Goal: Task Accomplishment & Management: Use online tool/utility

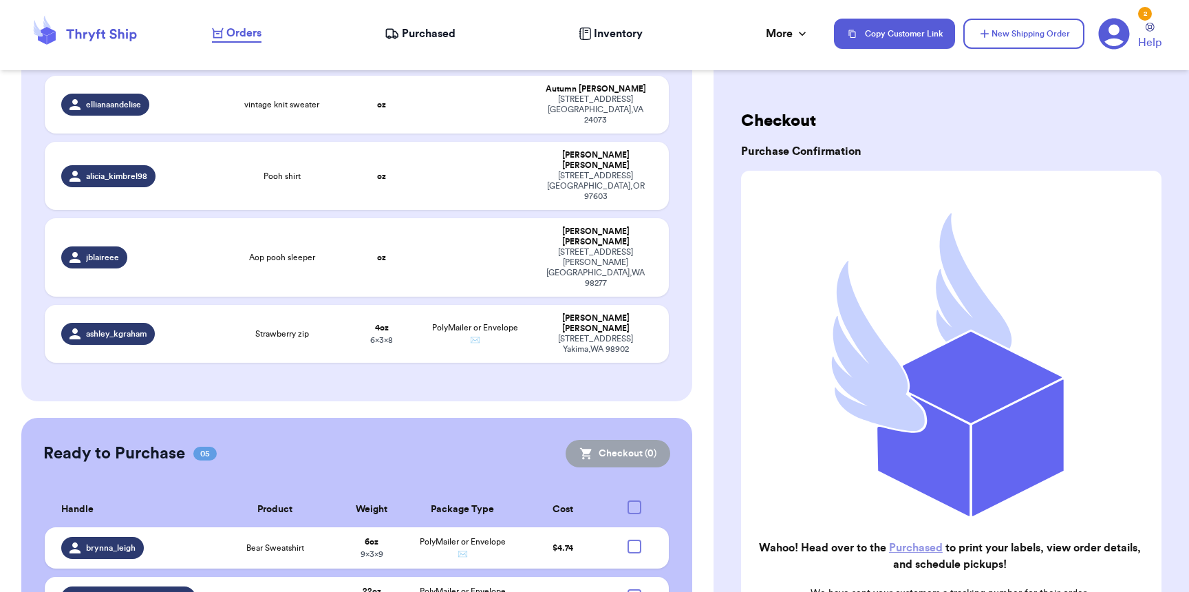
scroll to position [864, 0]
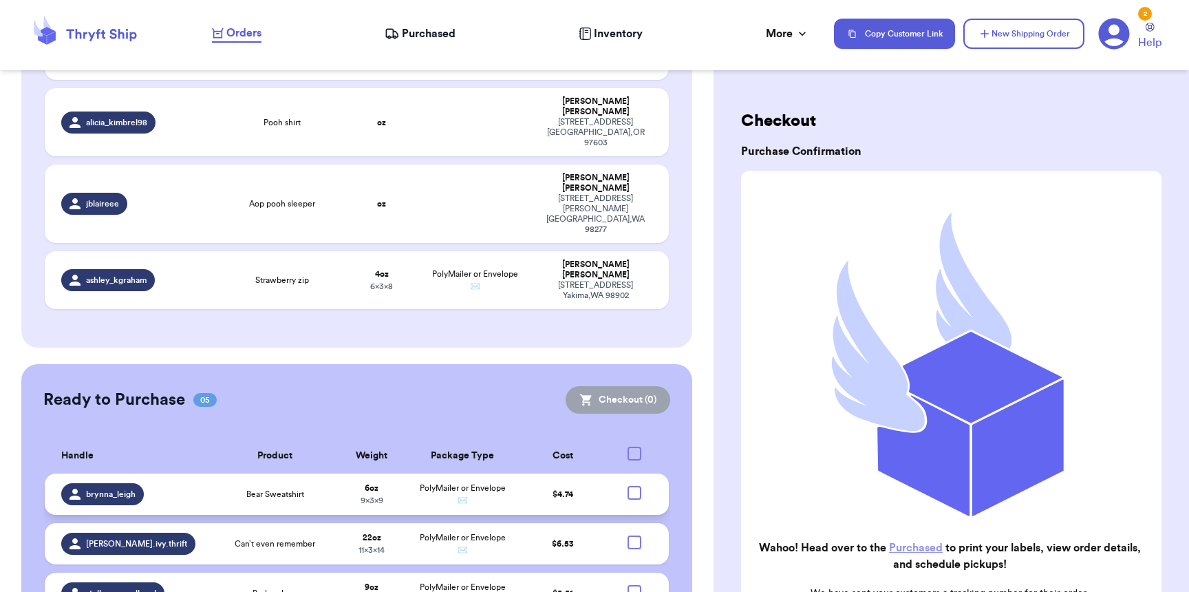
click at [628, 486] on div at bounding box center [635, 493] width 14 height 14
click at [634, 485] on input "checkbox" at bounding box center [634, 485] width 1 height 1
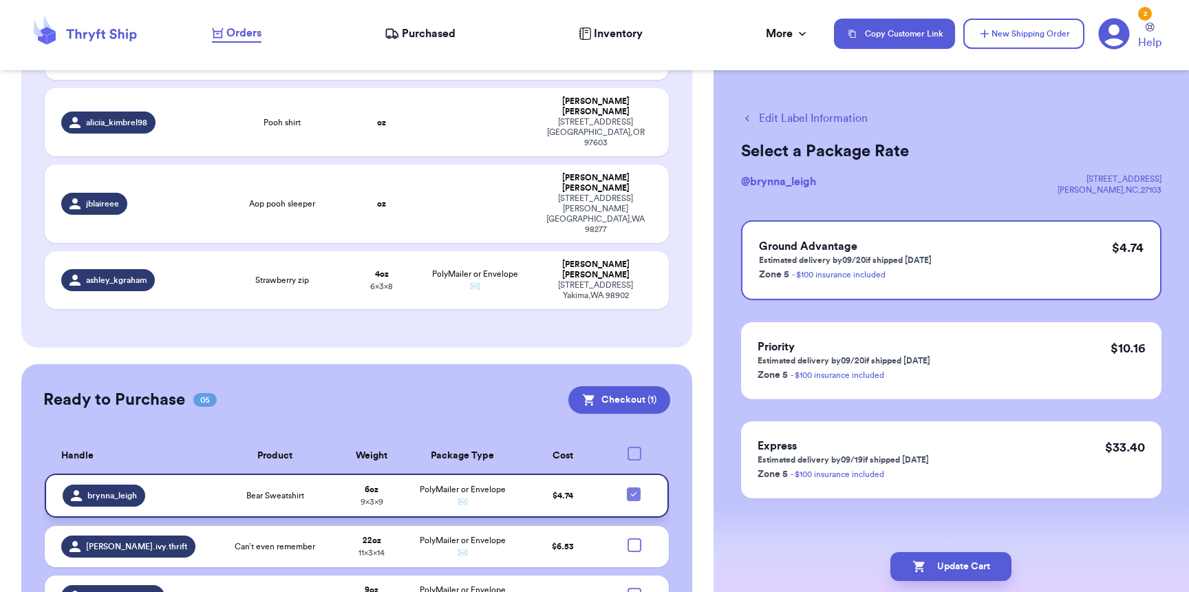
click at [628, 489] on icon at bounding box center [633, 494] width 11 height 11
click at [633, 487] on input "checkbox" at bounding box center [633, 487] width 1 height 1
checkbox input "false"
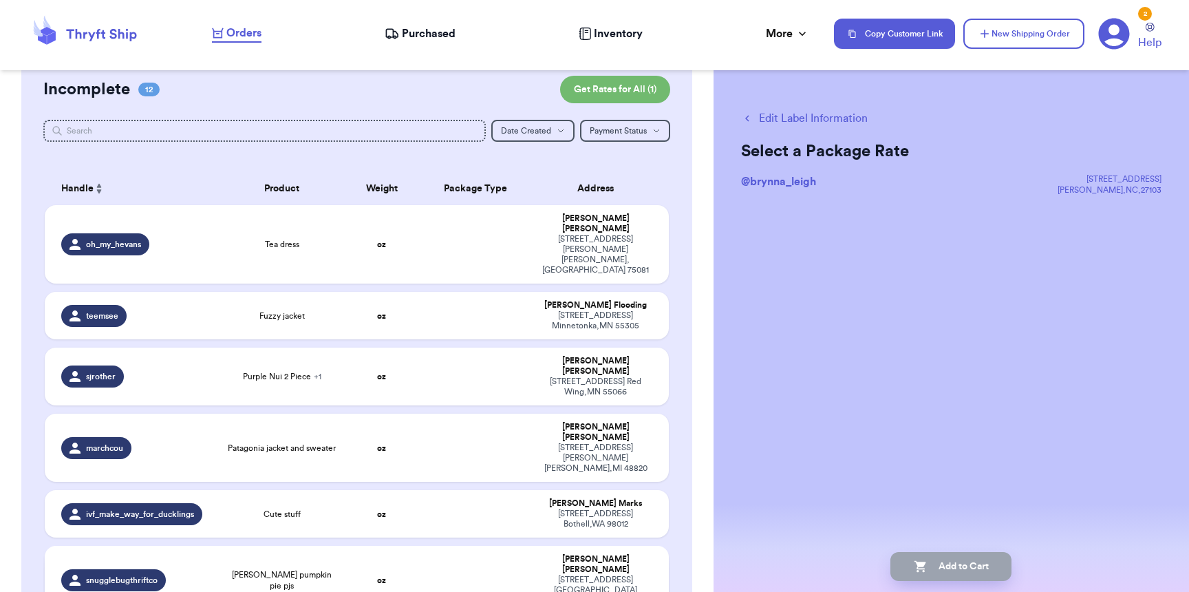
scroll to position [50, 0]
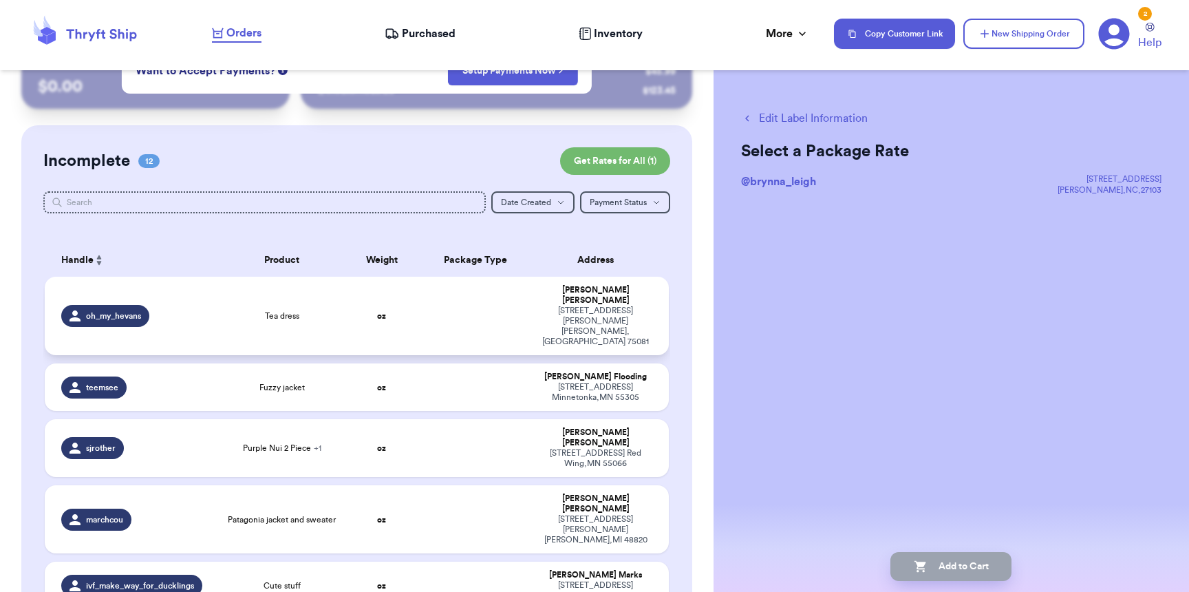
click at [122, 313] on td "oh_my_hevans" at bounding box center [132, 316] width 175 height 78
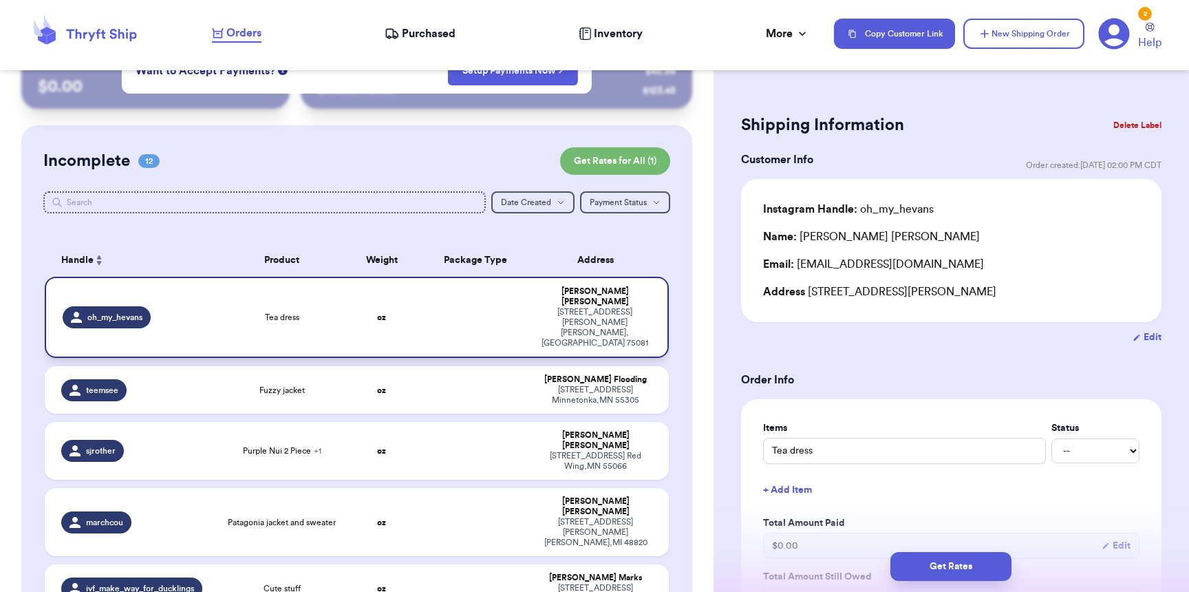
scroll to position [22, 0]
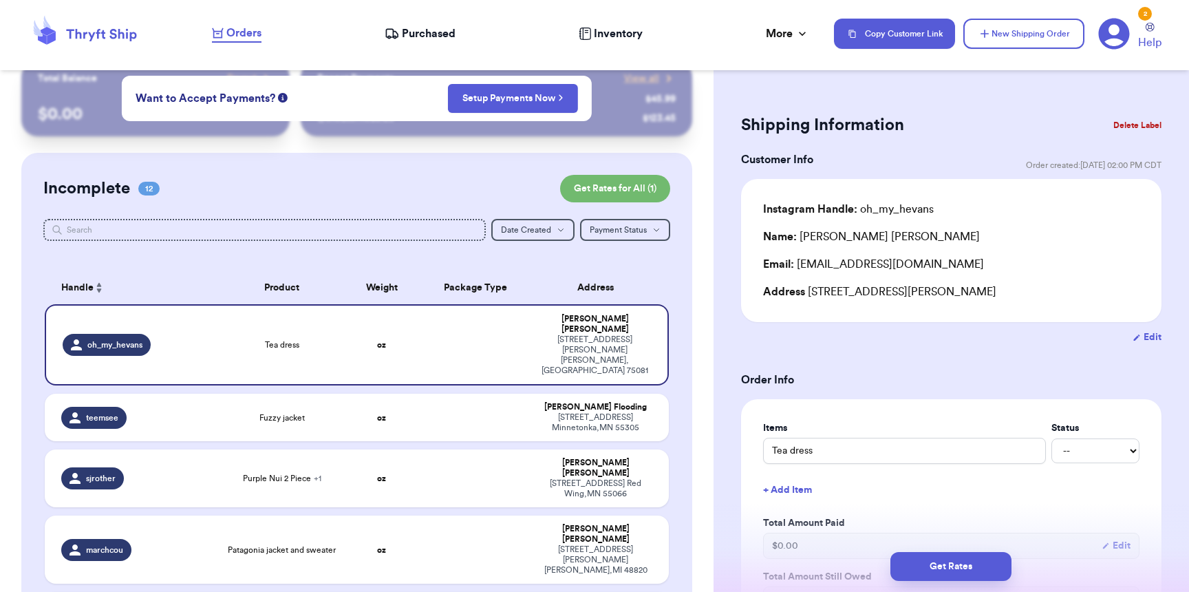
click at [419, 36] on span "Purchased" at bounding box center [429, 33] width 54 height 17
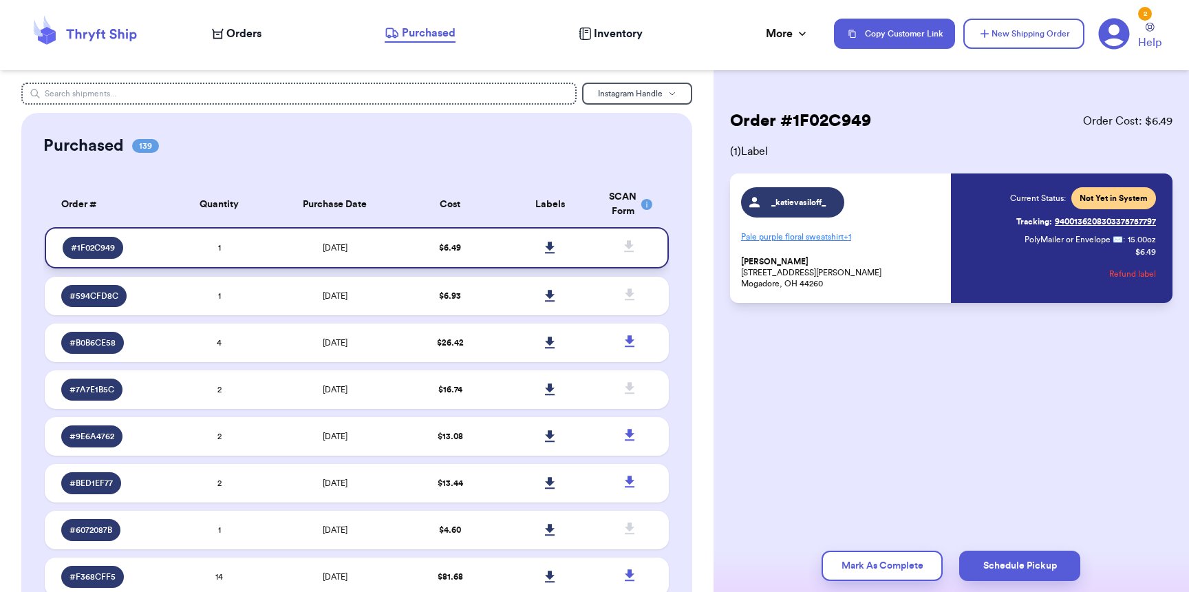
click at [545, 248] on icon at bounding box center [550, 248] width 10 height 12
click at [249, 30] on span "Orders" at bounding box center [243, 33] width 35 height 17
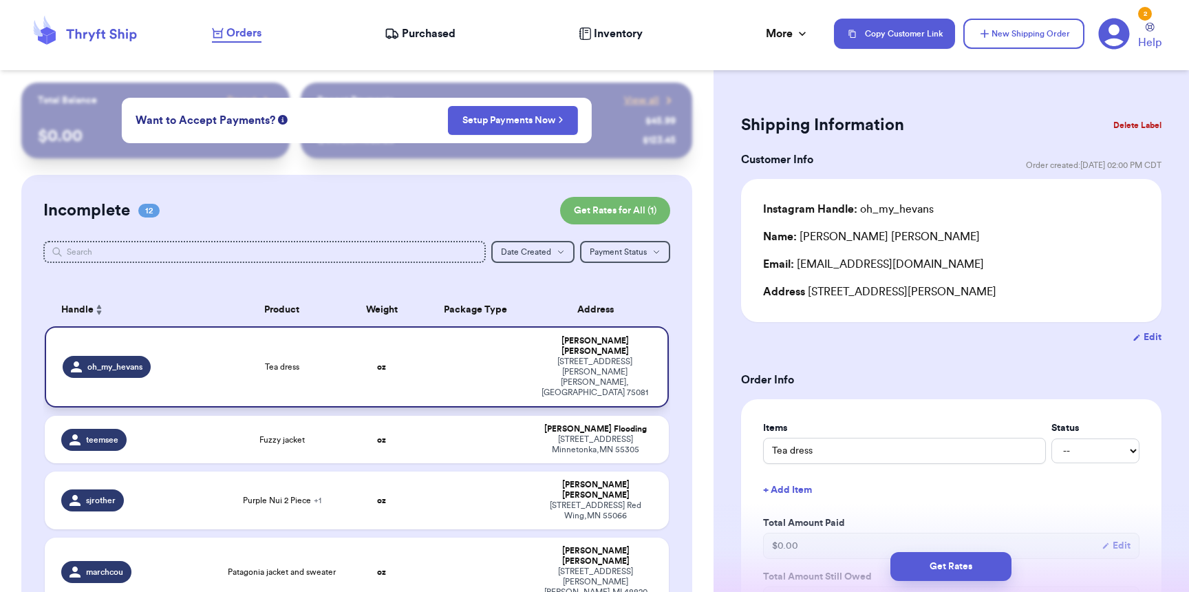
click at [451, 361] on td at bounding box center [475, 366] width 112 height 81
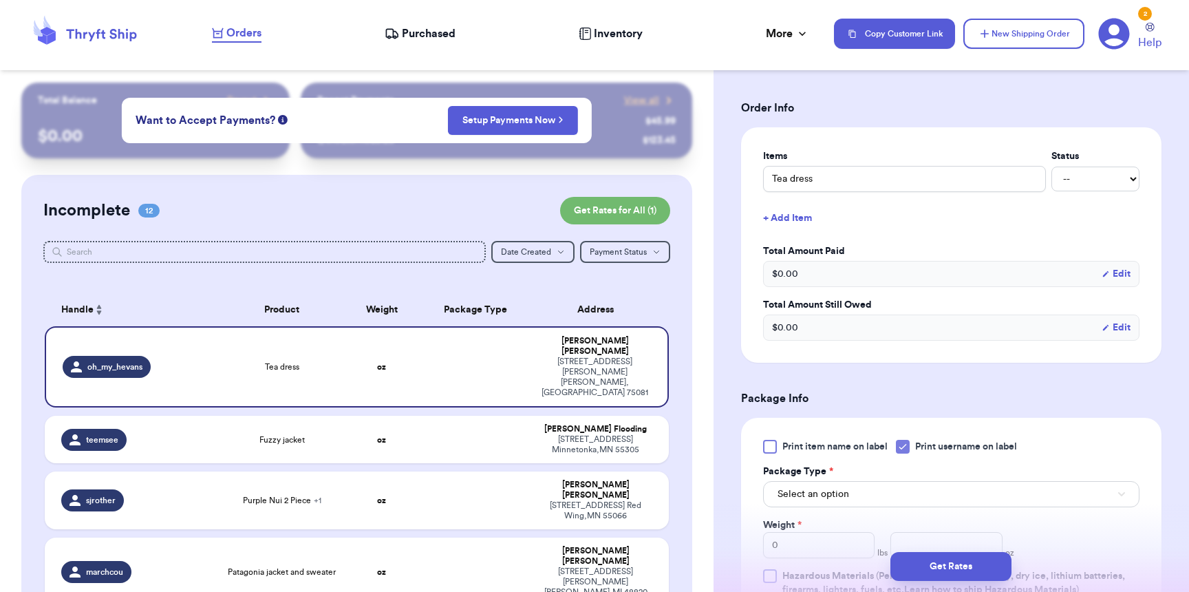
scroll to position [372, 0]
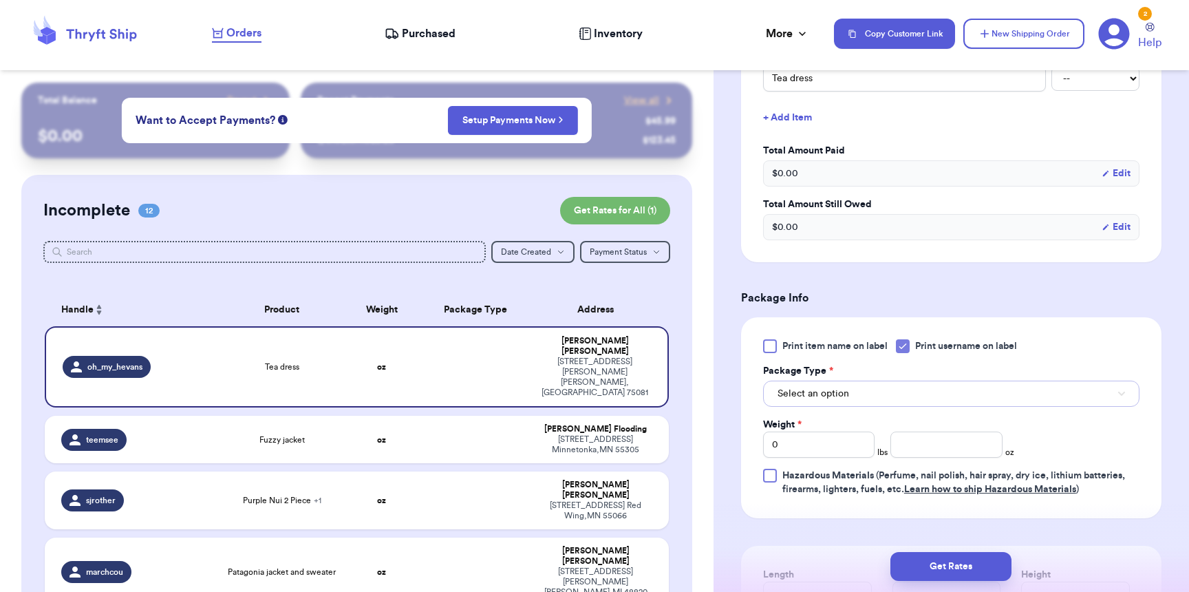
click at [853, 402] on button "Select an option" at bounding box center [951, 394] width 377 height 26
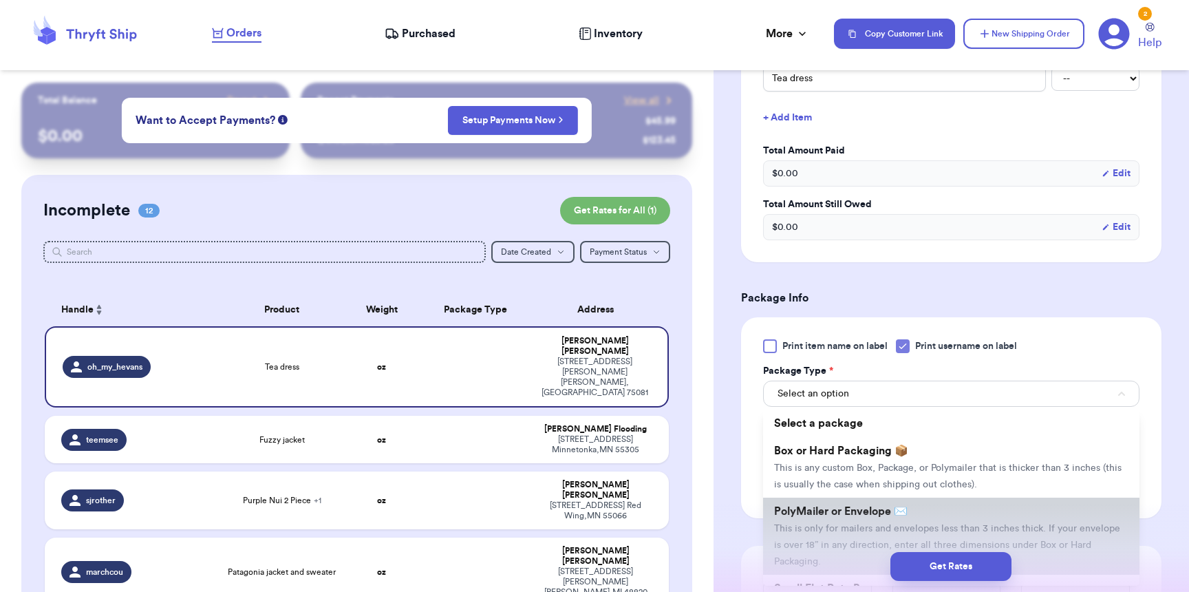
click at [846, 507] on li "PolyMailer or Envelope ✉️ This is only for mailers and envelopes less than 3 in…" at bounding box center [951, 536] width 377 height 77
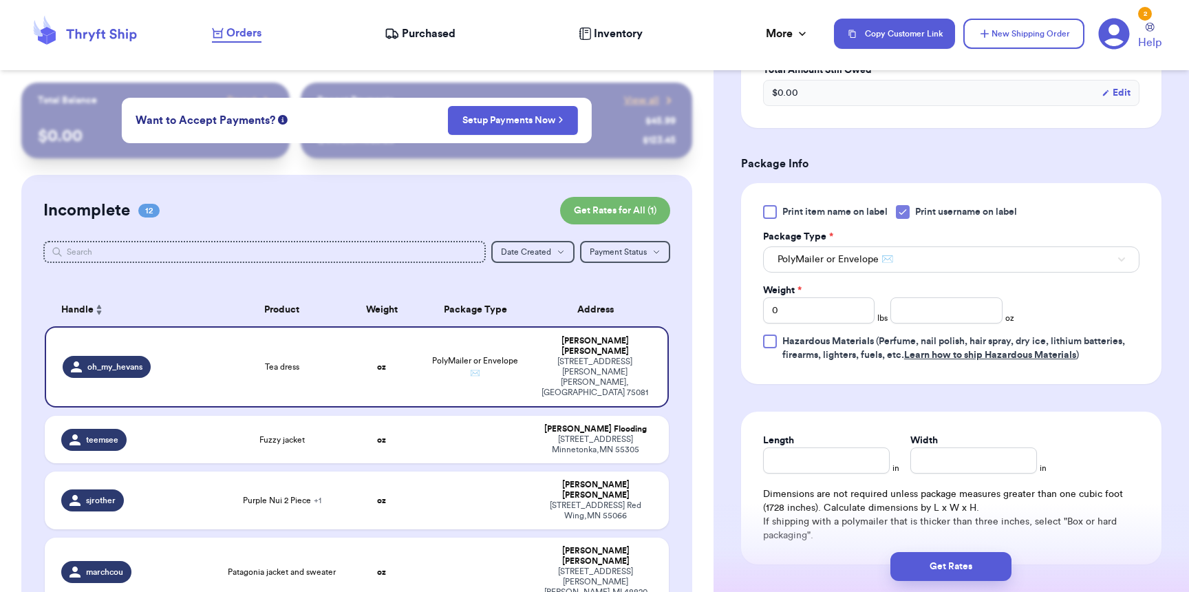
scroll to position [514, 0]
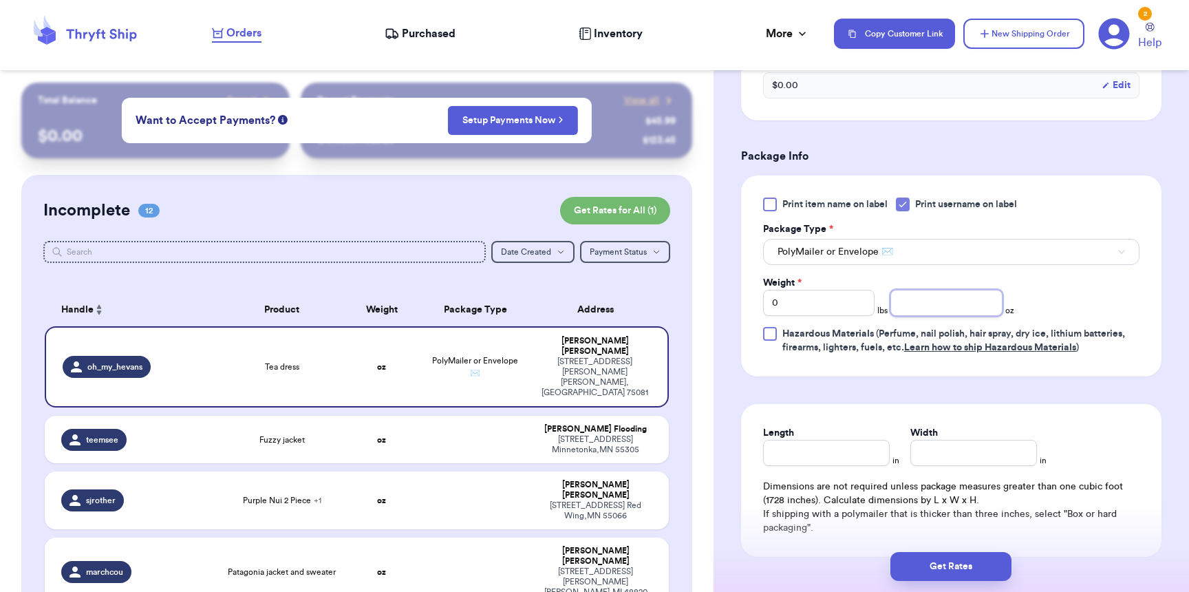
click at [934, 313] on input "number" at bounding box center [947, 303] width 112 height 26
type input "5"
click at [871, 466] on input "Length" at bounding box center [826, 453] width 127 height 26
type input "9"
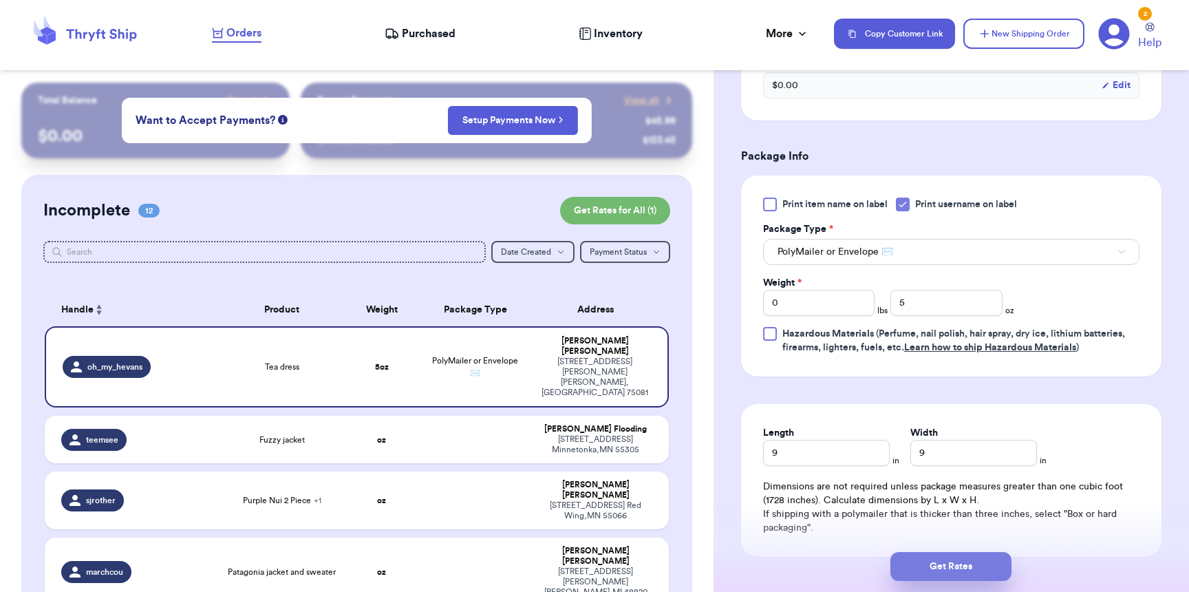
click at [993, 561] on button "Get Rates" at bounding box center [951, 566] width 121 height 29
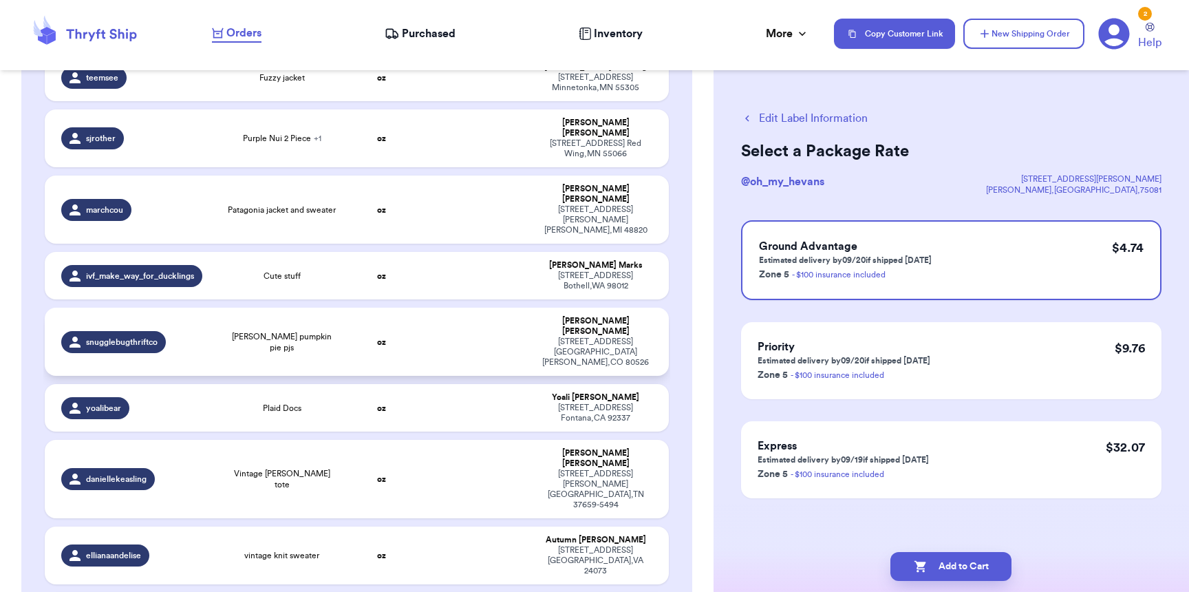
scroll to position [472, 0]
